Goal: Task Accomplishment & Management: Use online tool/utility

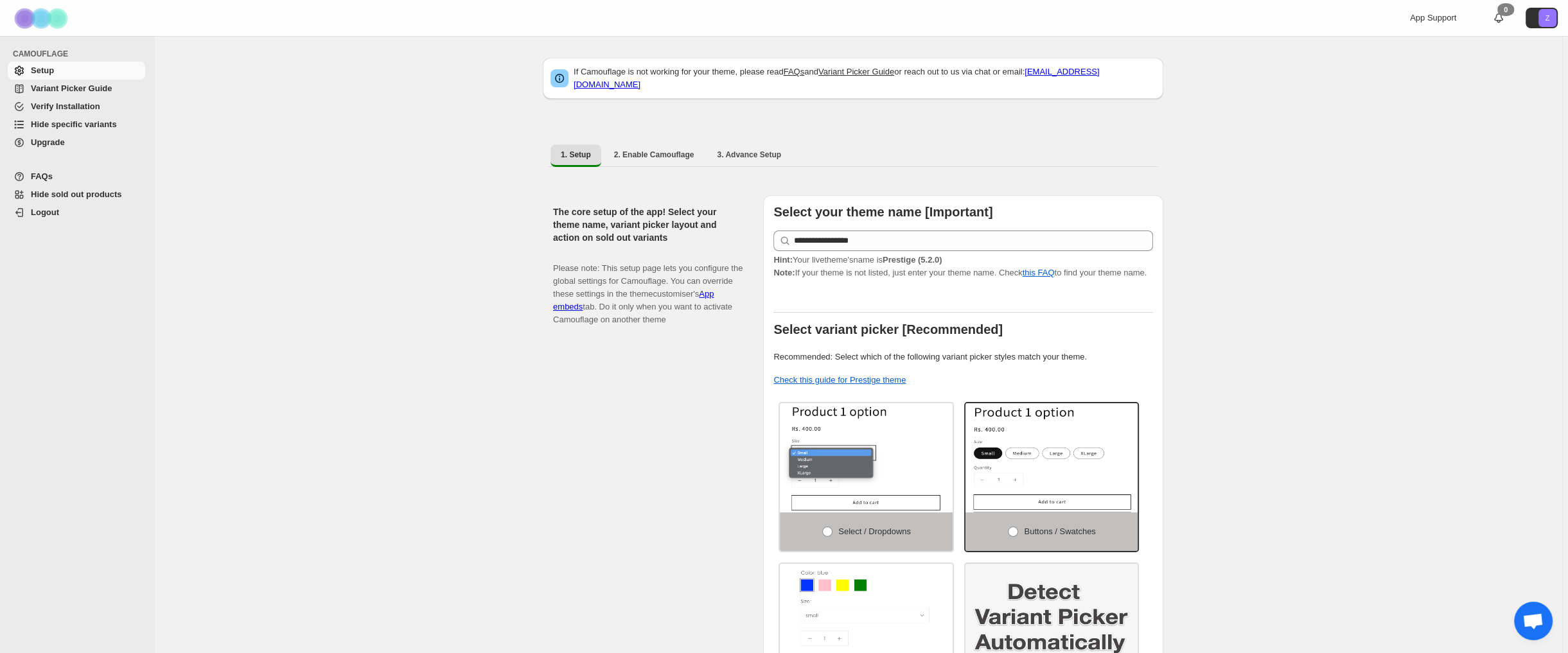
click at [101, 125] on span "Hide specific variants" at bounding box center [74, 124] width 86 height 9
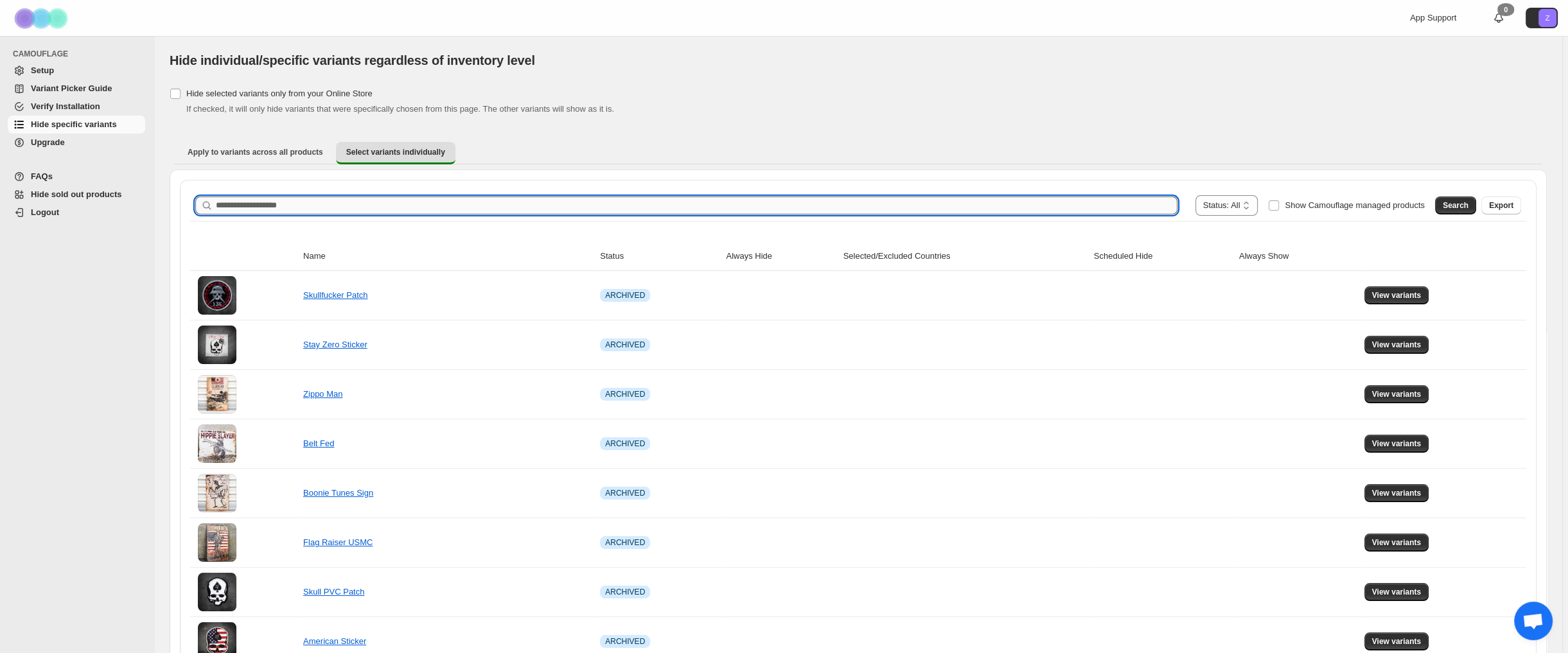
click at [356, 208] on input "Search product name" at bounding box center [696, 205] width 962 height 18
type input "******"
click at [1457, 201] on span "Search" at bounding box center [1455, 205] width 26 height 10
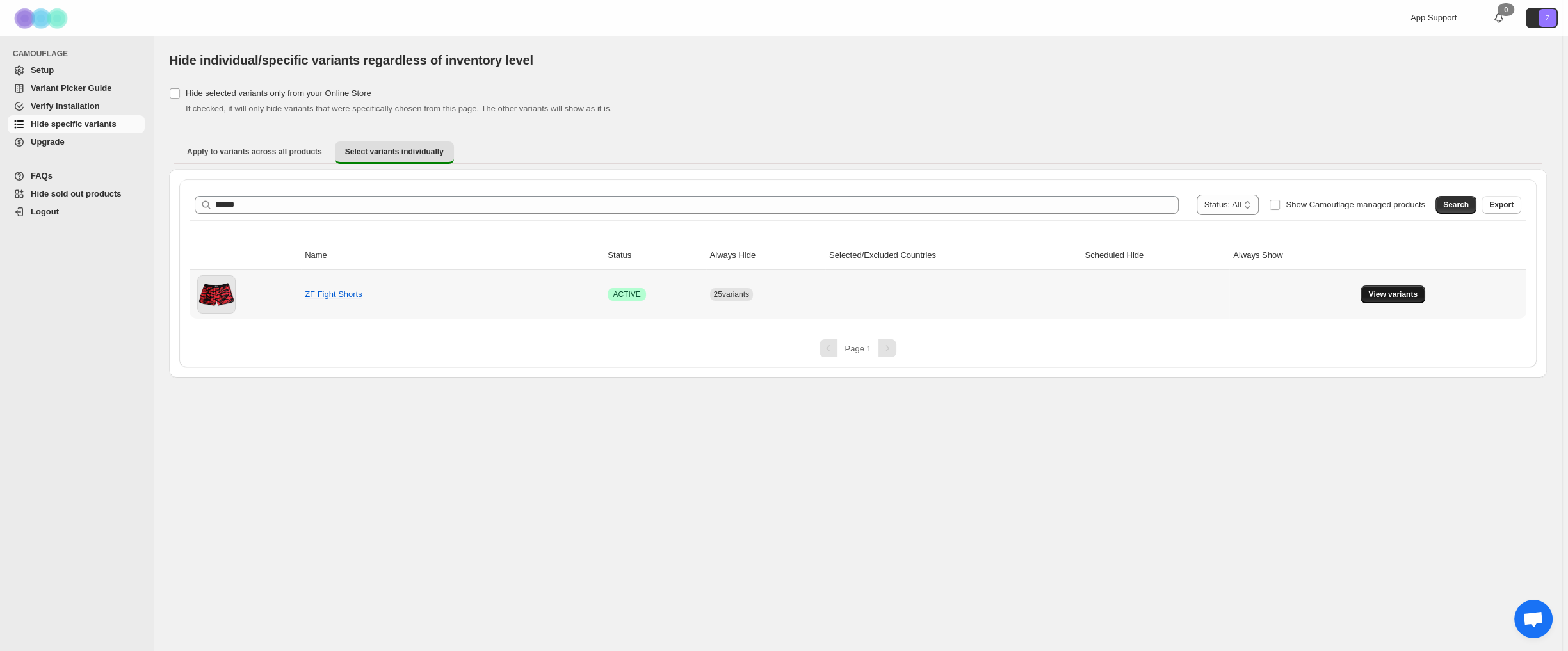
click at [1396, 287] on button "View variants" at bounding box center [1393, 294] width 65 height 18
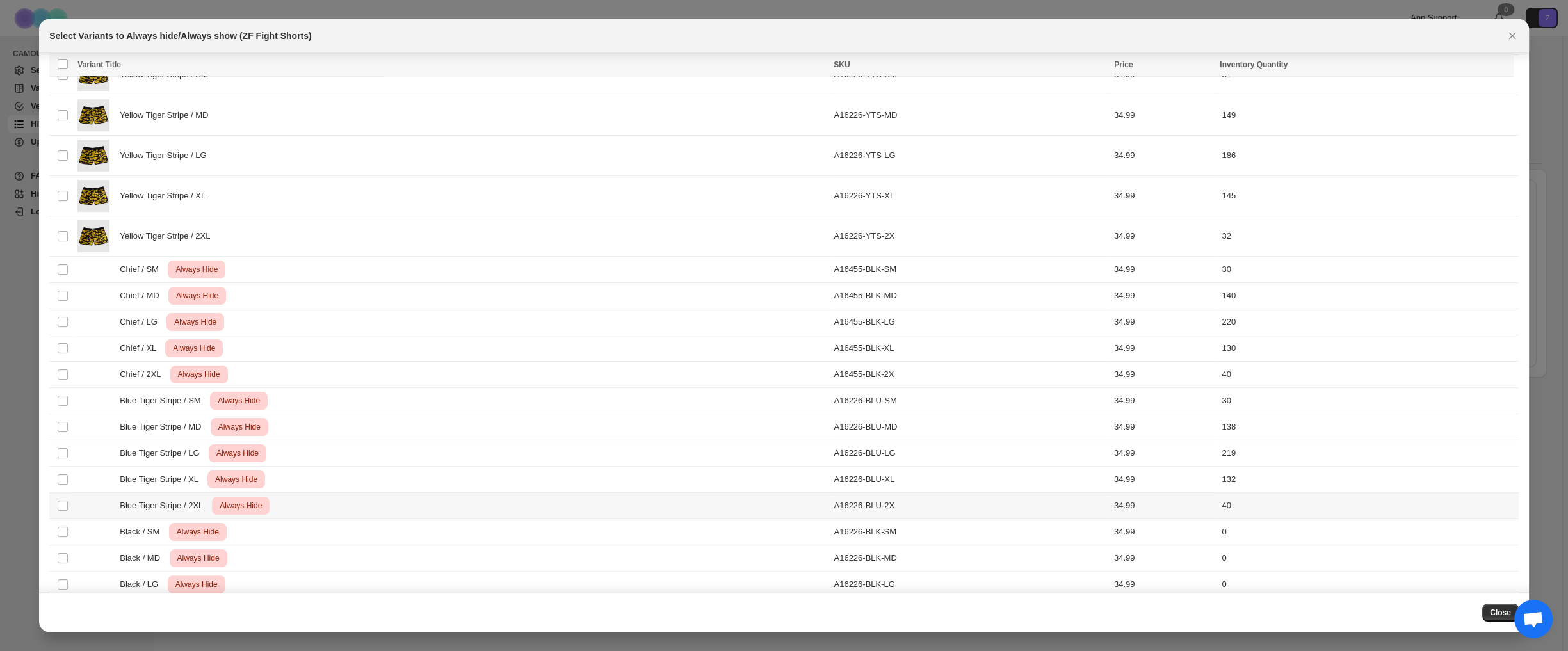
scroll to position [563, 0]
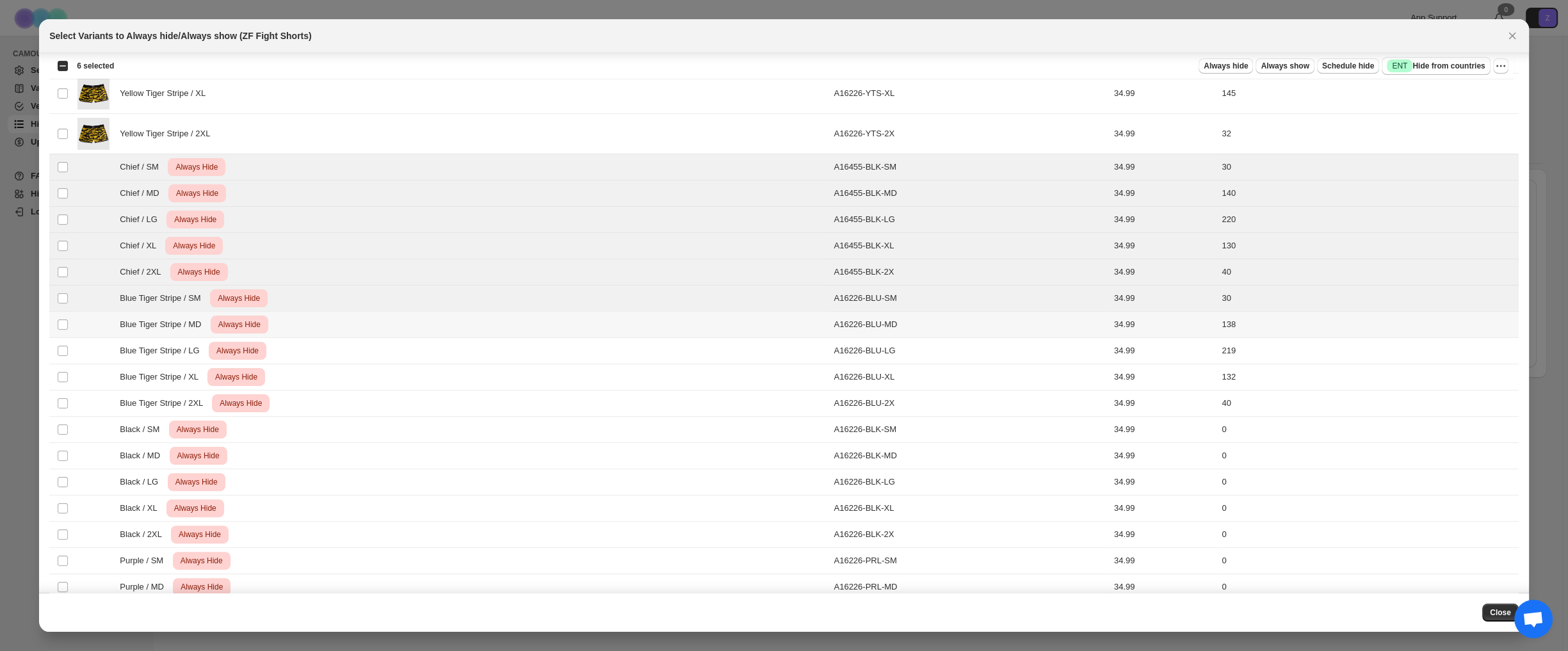
click at [56, 328] on td "Select product variant" at bounding box center [62, 324] width 24 height 26
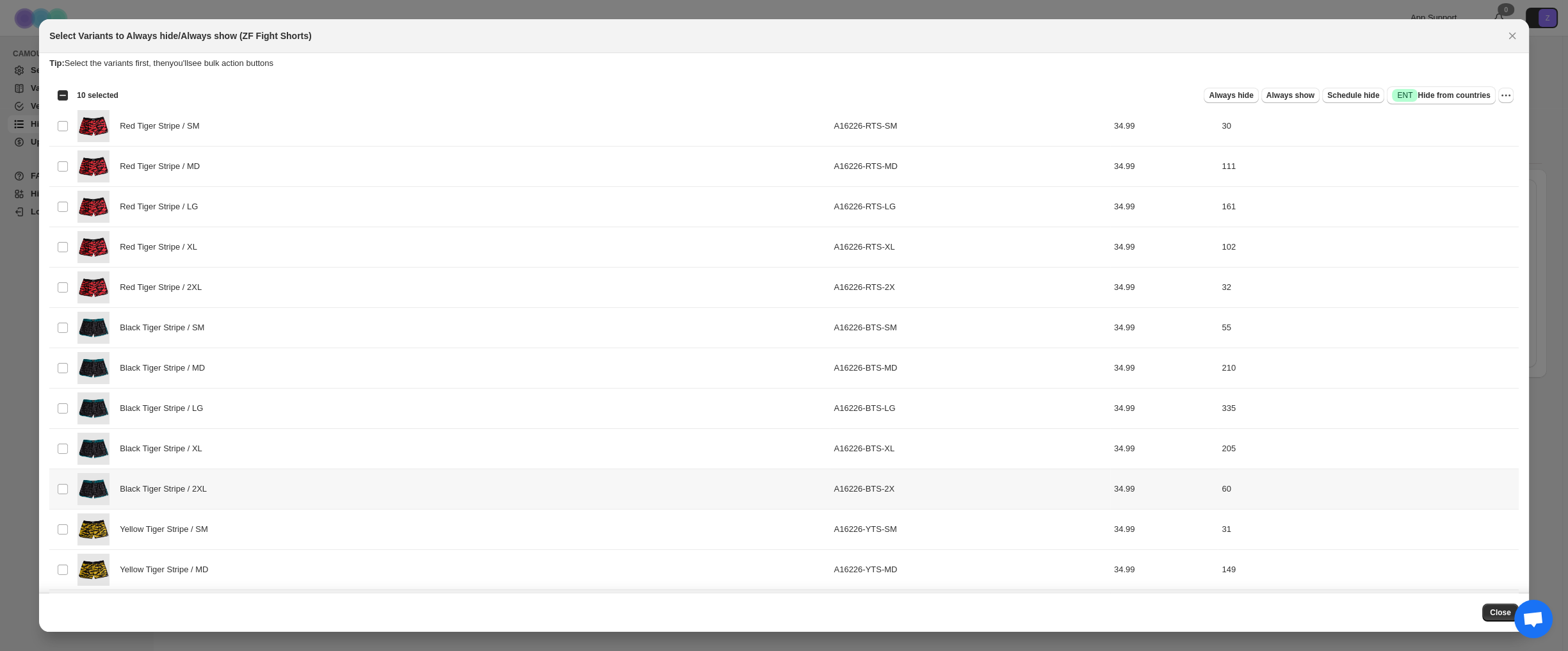
scroll to position [0, 0]
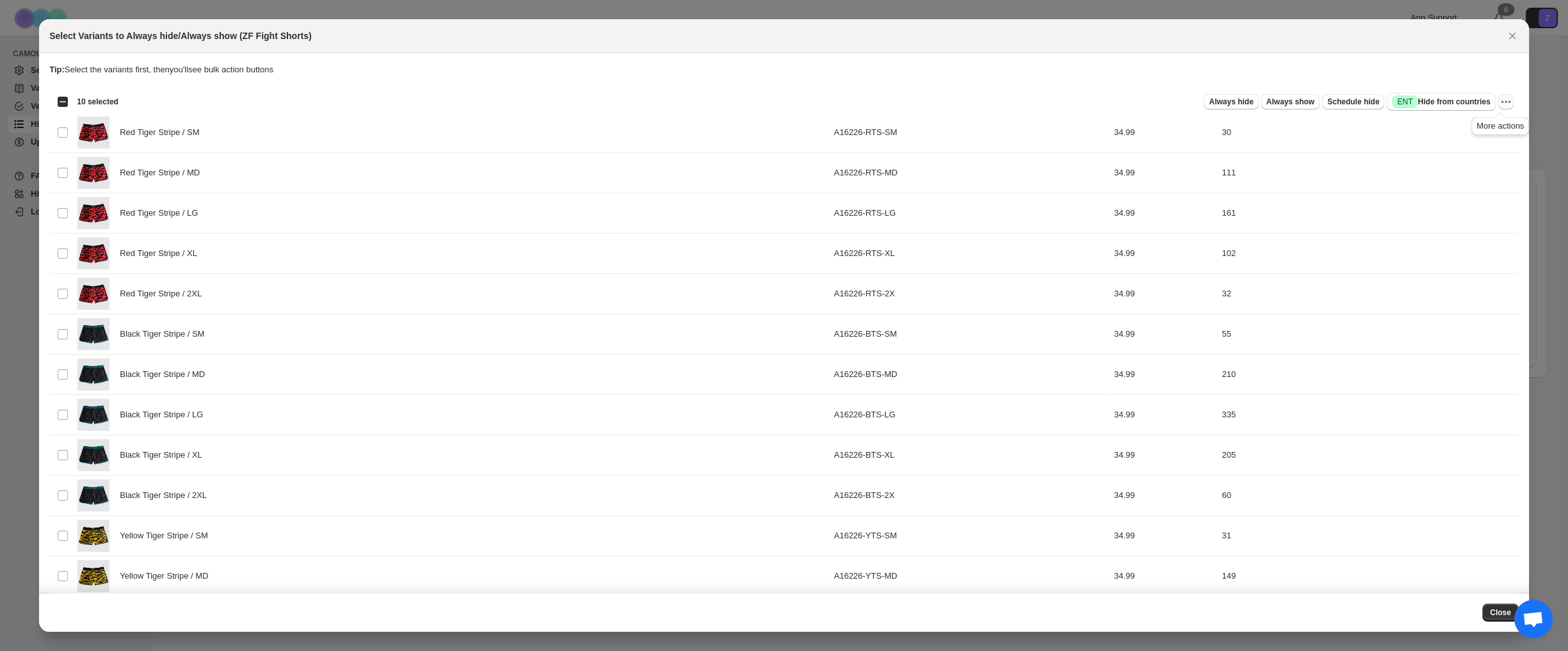
click at [1502, 106] on icon "More actions" at bounding box center [1506, 102] width 13 height 13
click at [1452, 126] on span "Undo always hide" at bounding box center [1440, 126] width 66 height 9
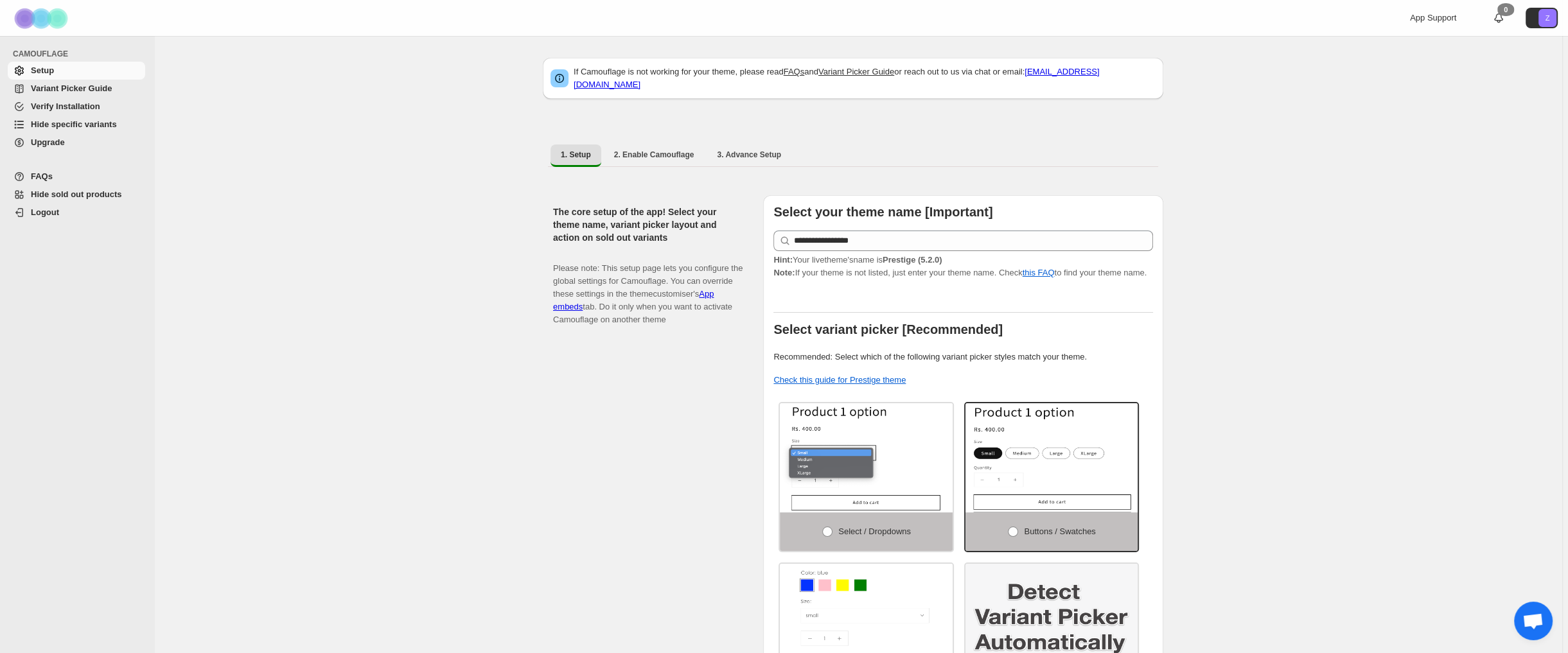
click at [69, 128] on span "Hide specific variants" at bounding box center [74, 124] width 86 height 9
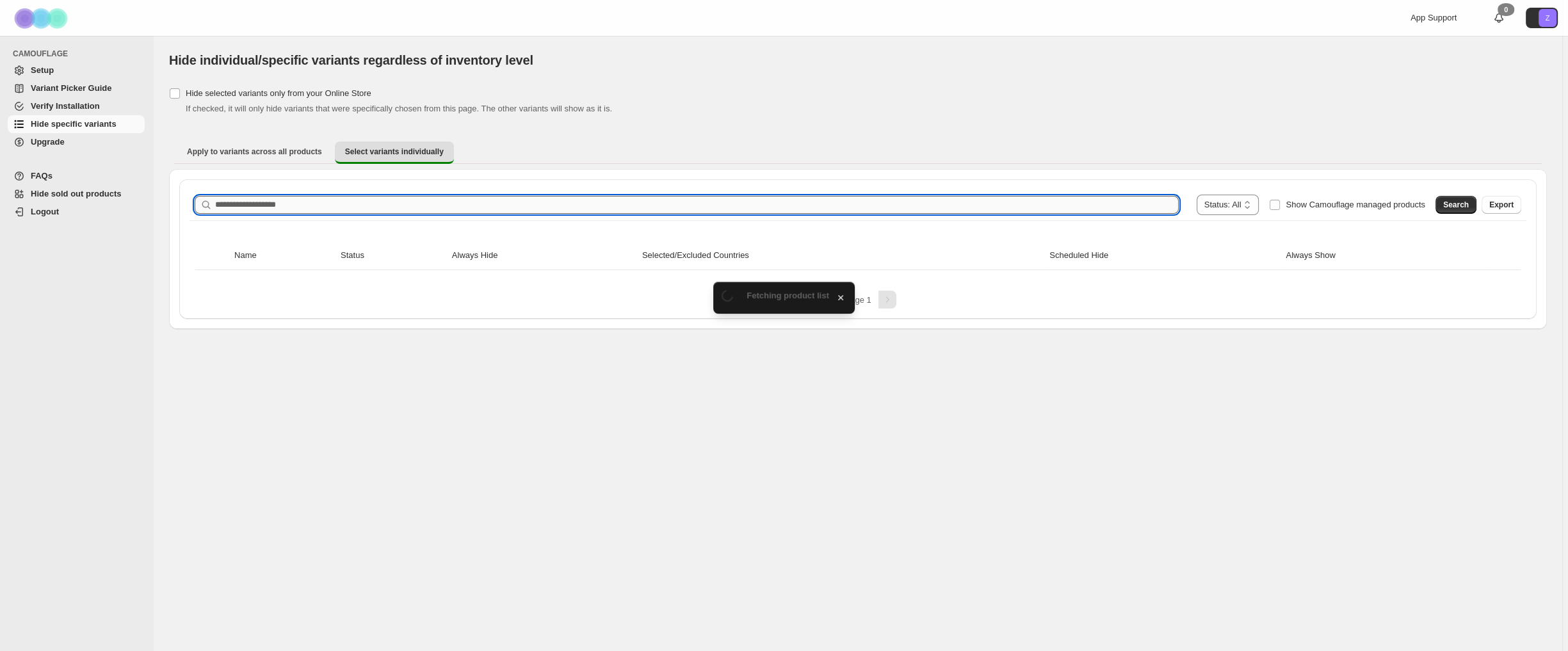
click at [346, 207] on input "Search product name" at bounding box center [697, 205] width 964 height 18
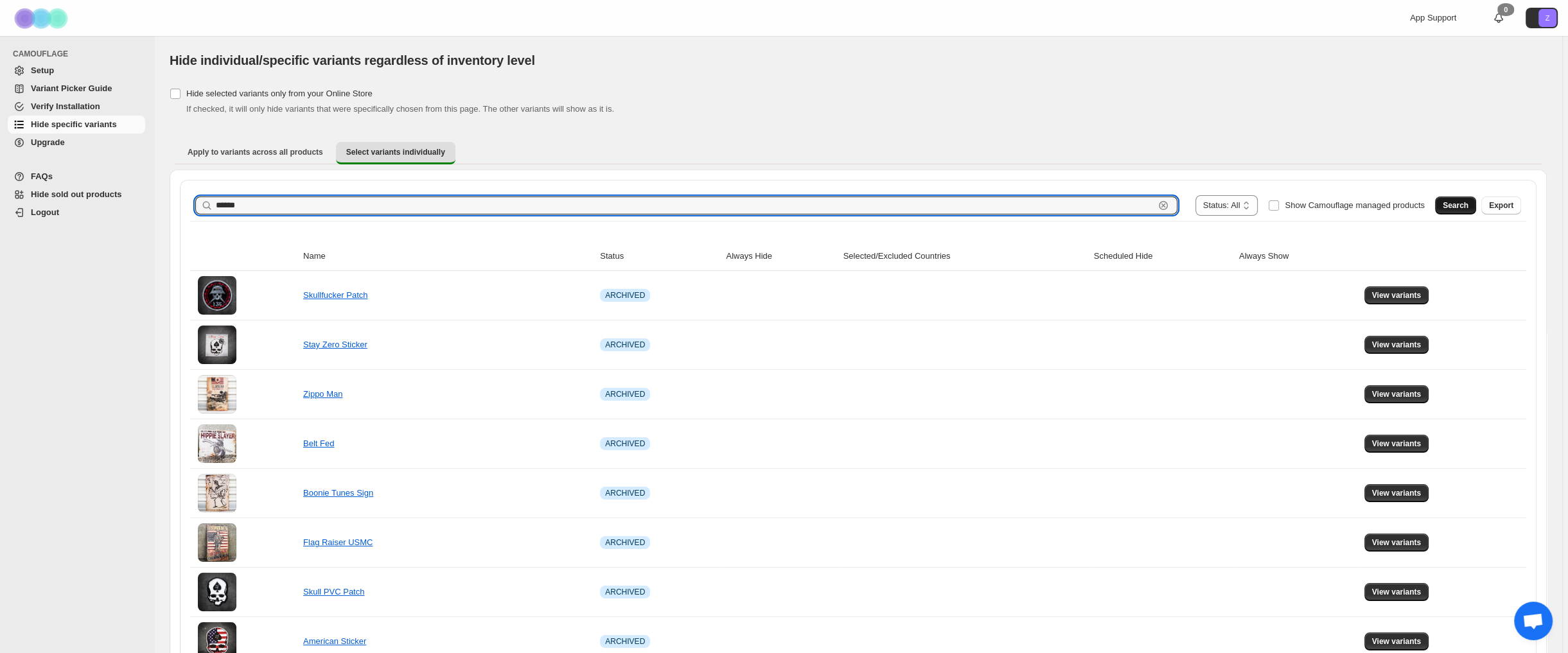
type input "******"
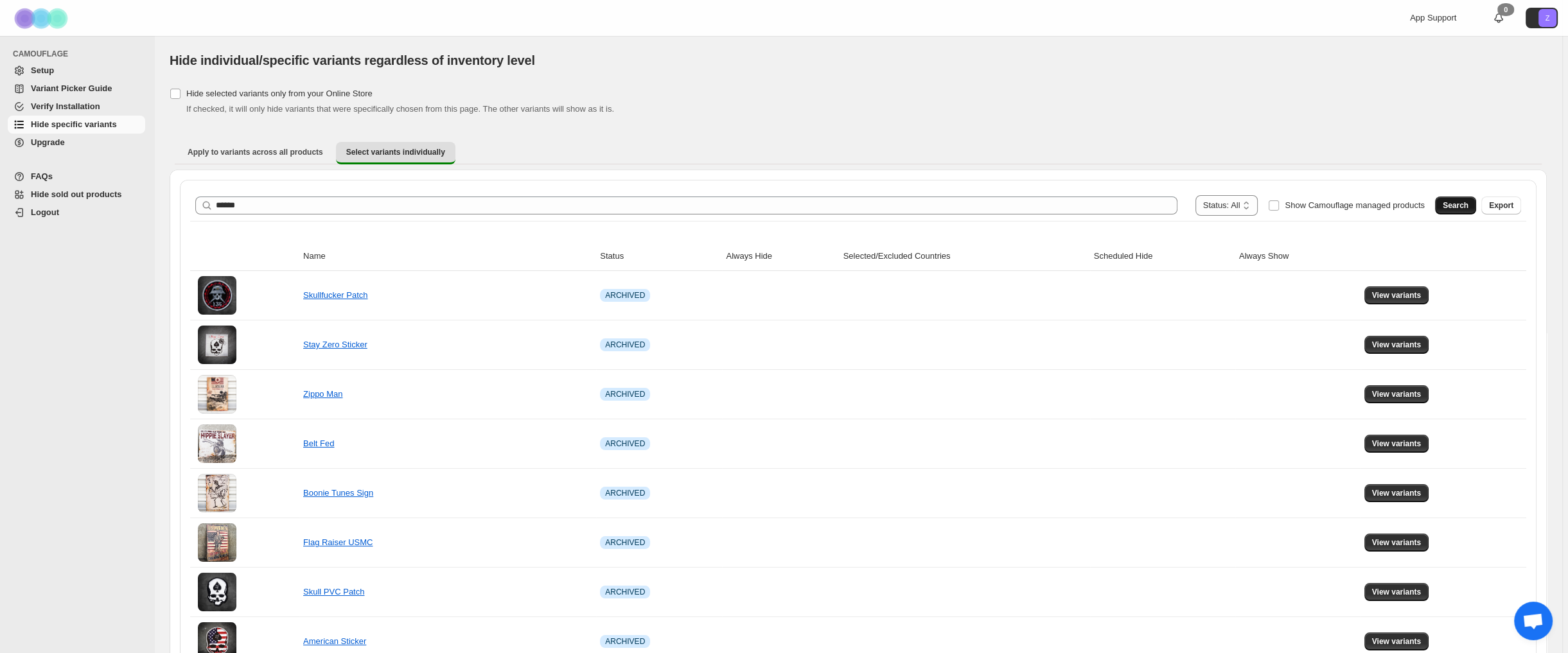
click at [1467, 208] on span "Search" at bounding box center [1455, 205] width 26 height 10
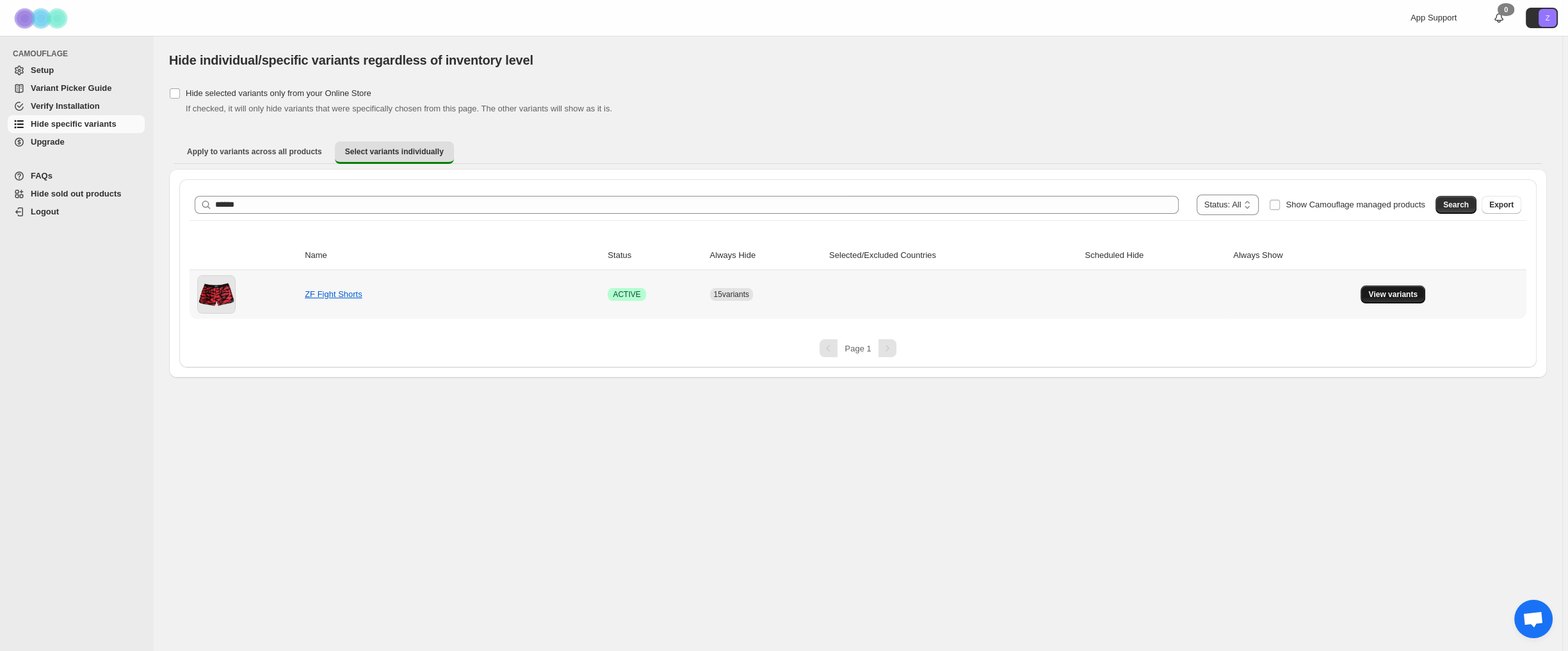
click at [1387, 289] on span "View variants" at bounding box center [1393, 294] width 50 height 10
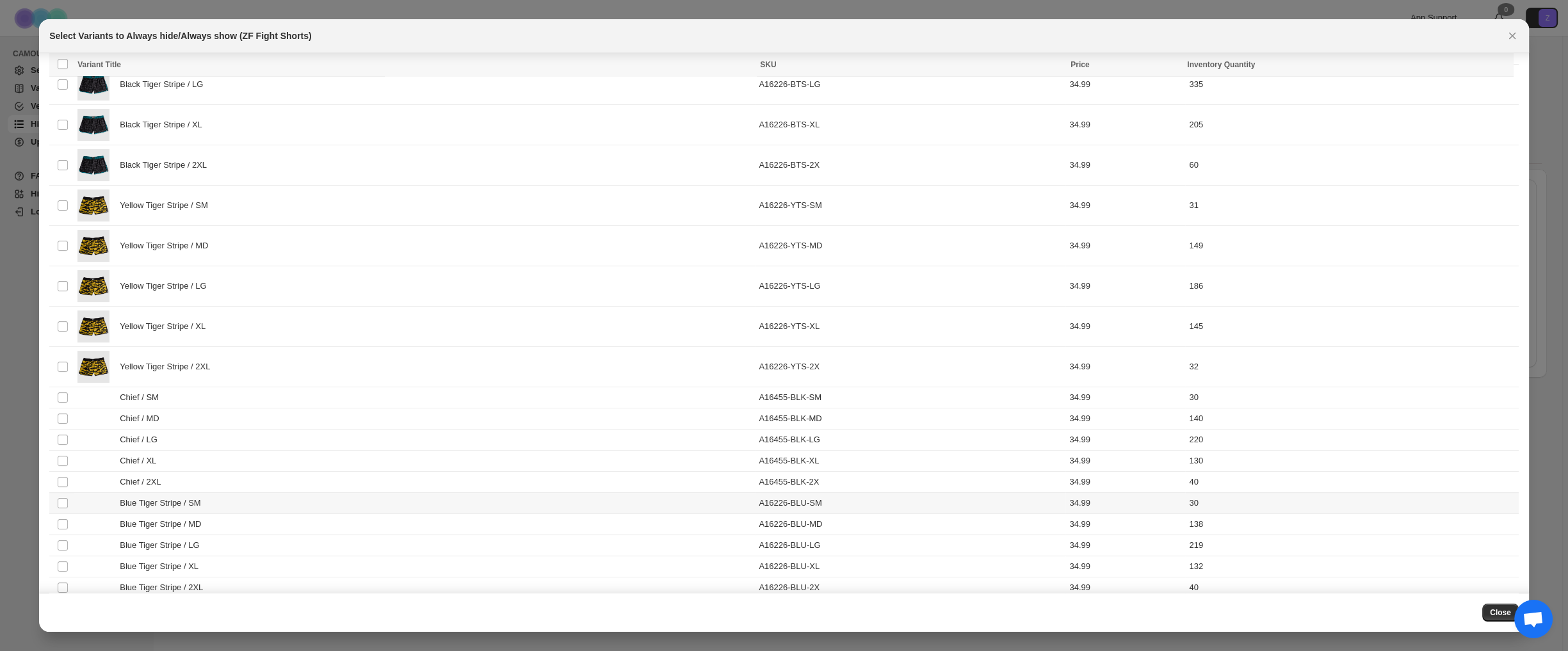
scroll to position [535, 0]
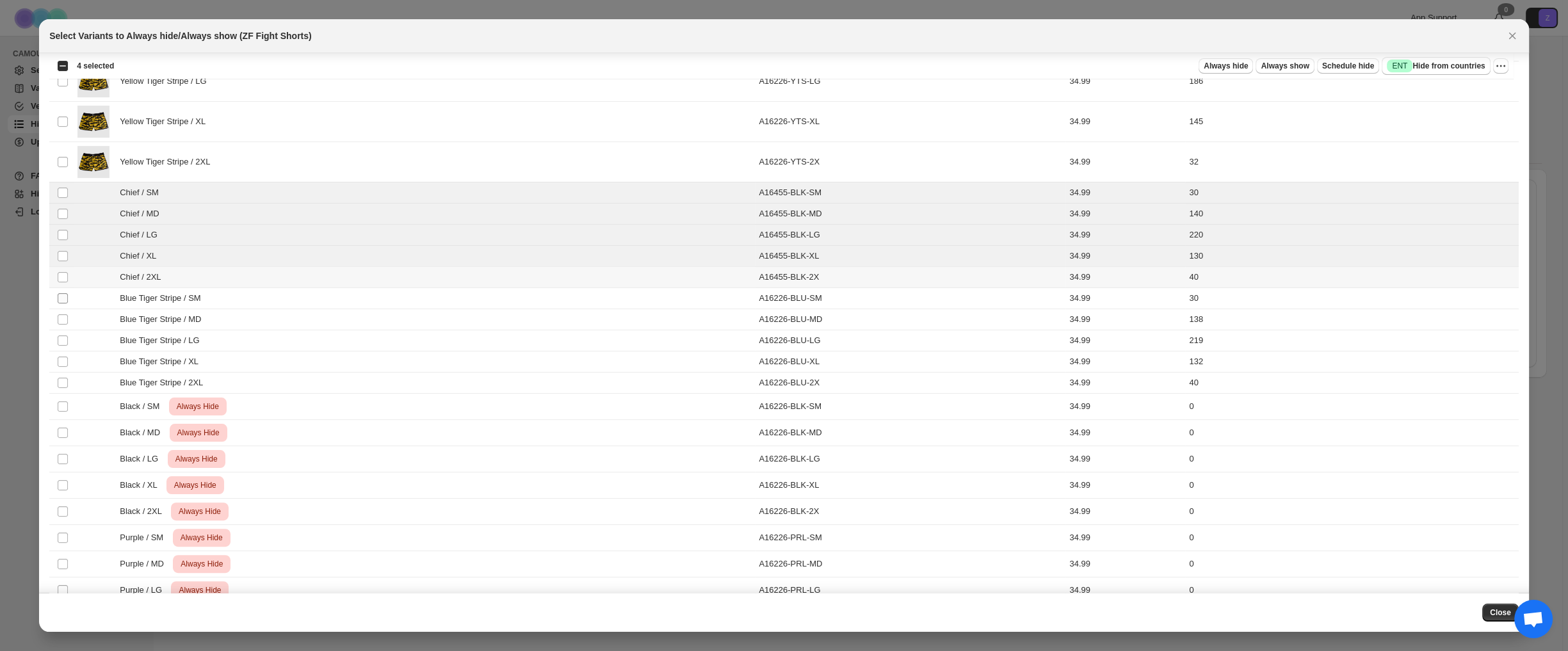
drag, startPoint x: 61, startPoint y: 280, endPoint x: 61, endPoint y: 289, distance: 9.0
click at [61, 280] on td "Select product variant" at bounding box center [62, 278] width 24 height 21
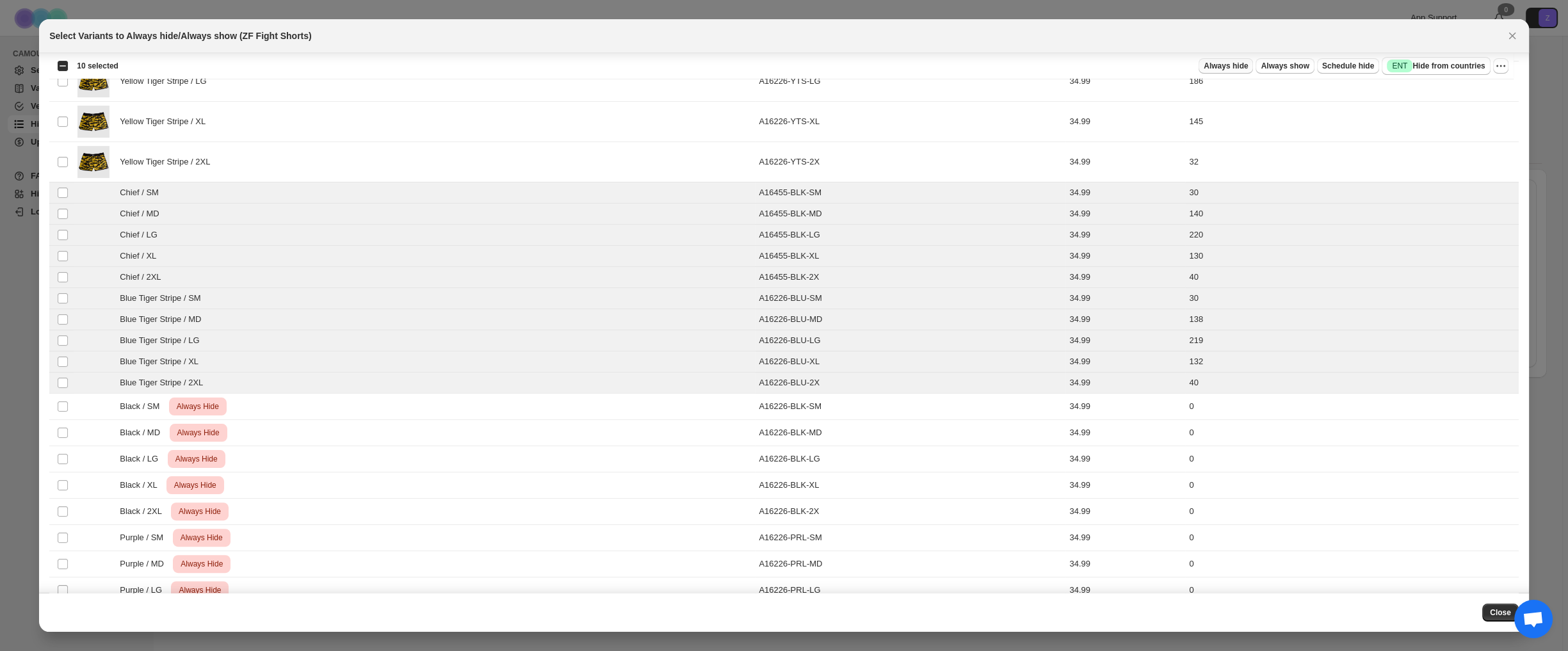
click at [1234, 63] on span "Always hide" at bounding box center [1226, 66] width 44 height 10
